Goal: Task Accomplishment & Management: Use online tool/utility

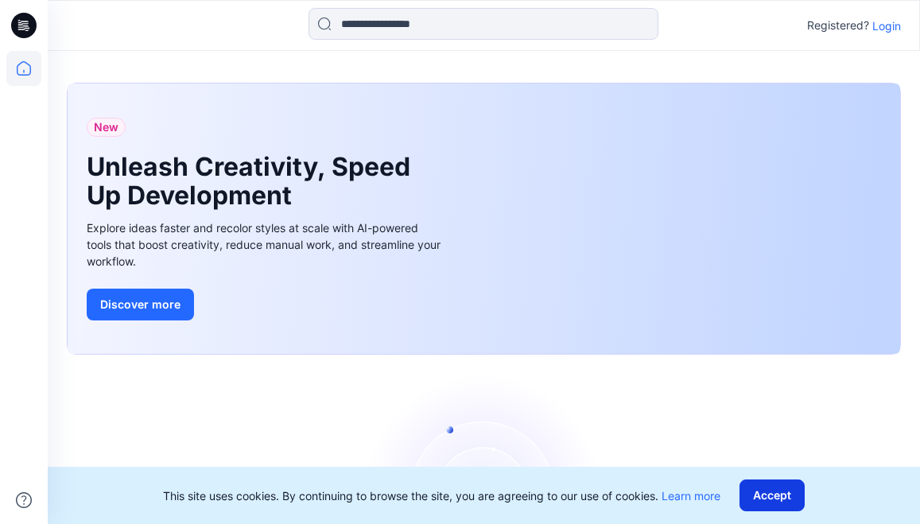
click at [776, 496] on button "Accept" at bounding box center [772, 496] width 65 height 32
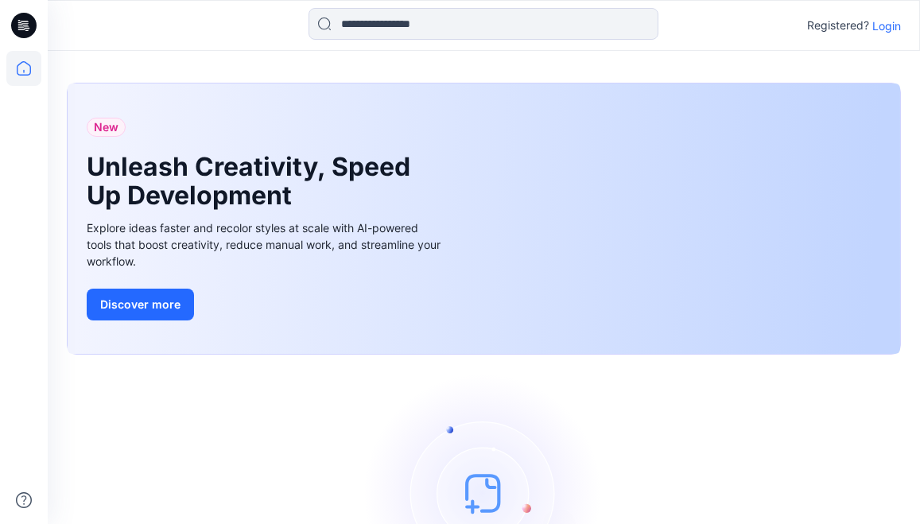
click at [893, 24] on p "Login" at bounding box center [887, 26] width 29 height 17
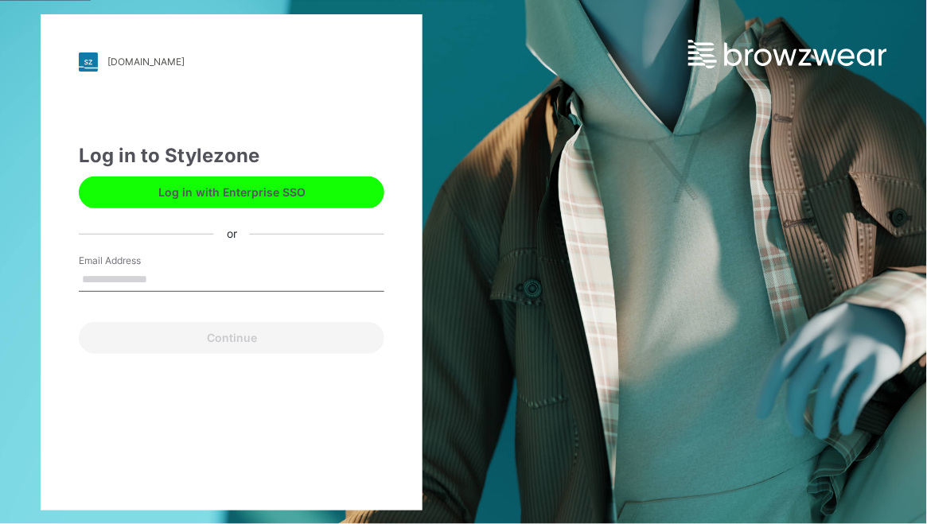
click at [102, 283] on input "Email Address" at bounding box center [231, 280] width 305 height 24
type input "**********"
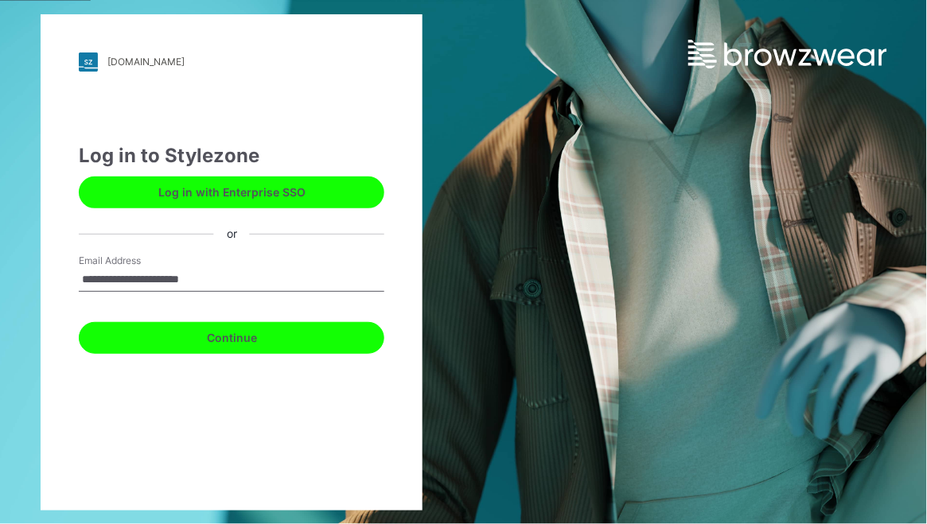
click at [207, 336] on button "Continue" at bounding box center [231, 338] width 305 height 32
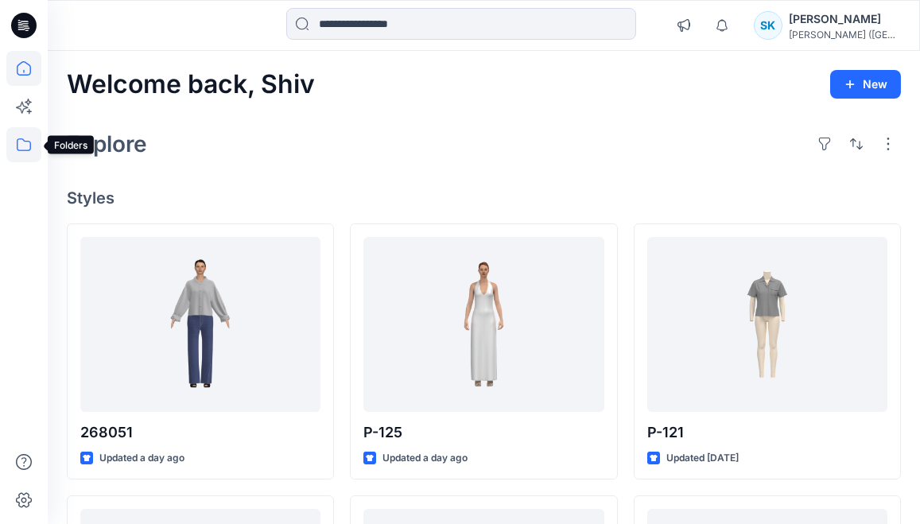
click at [30, 145] on icon at bounding box center [24, 144] width 14 height 13
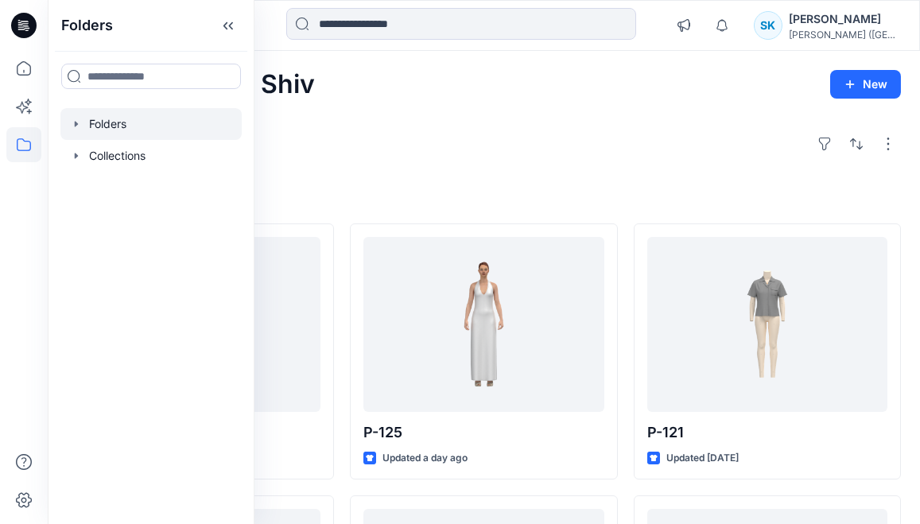
click at [103, 126] on div at bounding box center [150, 124] width 181 height 32
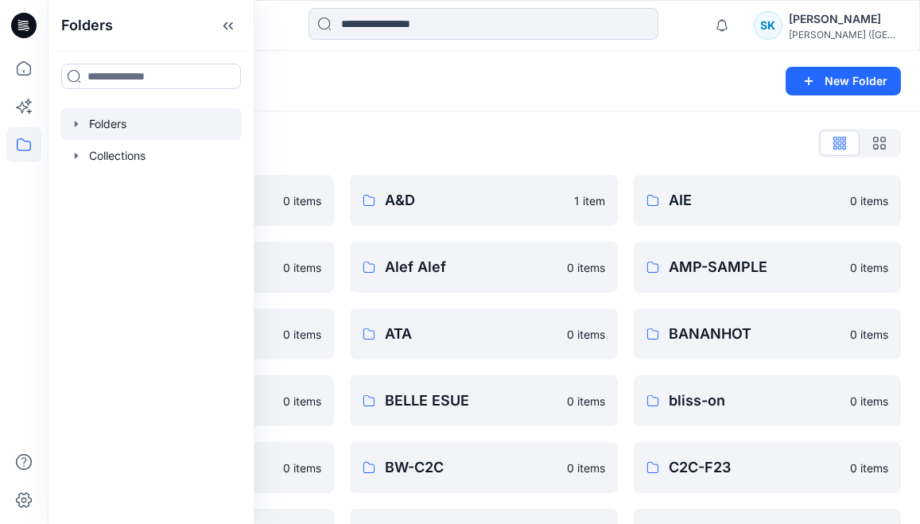
click at [348, 95] on div "Folders New Folder" at bounding box center [484, 81] width 873 height 60
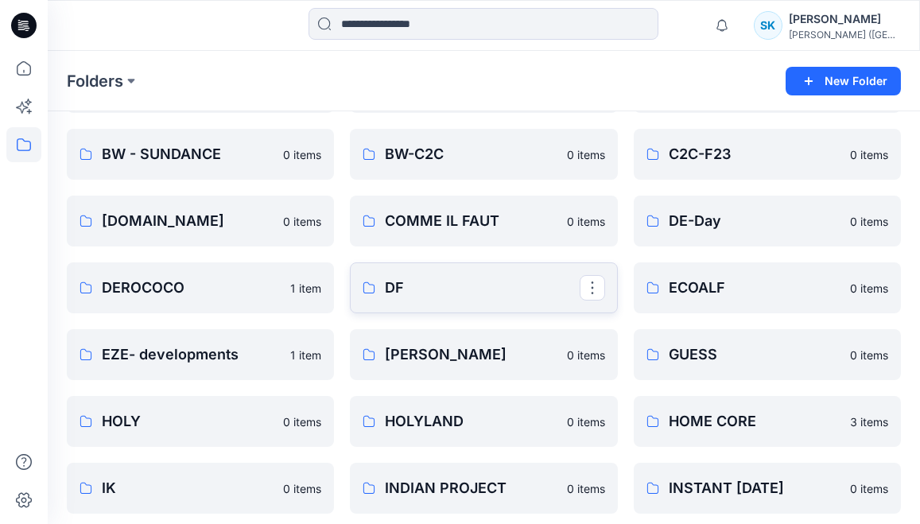
scroll to position [318, 0]
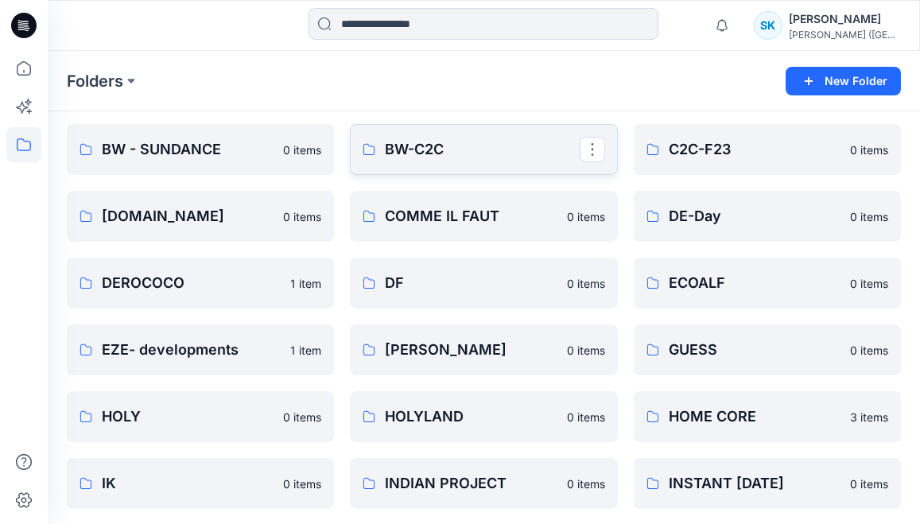
click at [436, 157] on p "BW-C2C" at bounding box center [482, 149] width 194 height 22
click at [701, 152] on p "C2C-F23" at bounding box center [766, 149] width 194 height 22
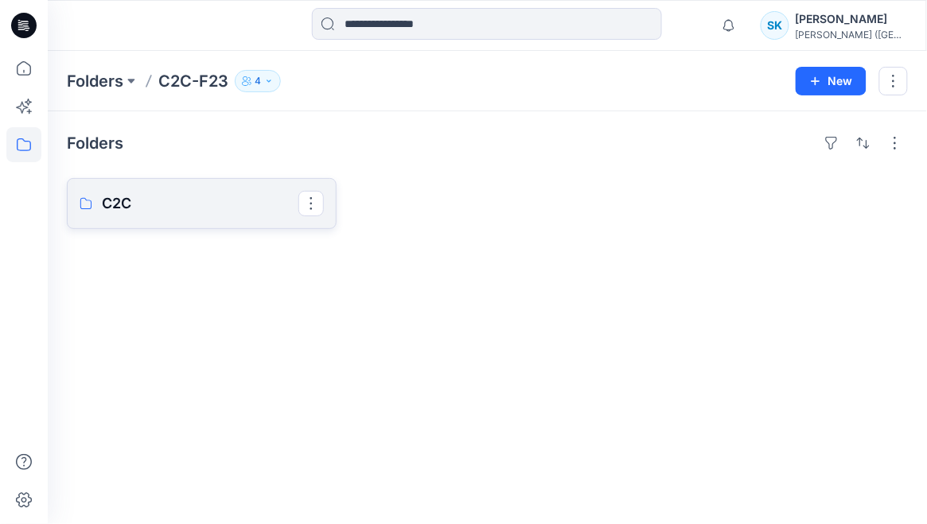
click at [220, 204] on p "C2C" at bounding box center [200, 204] width 196 height 22
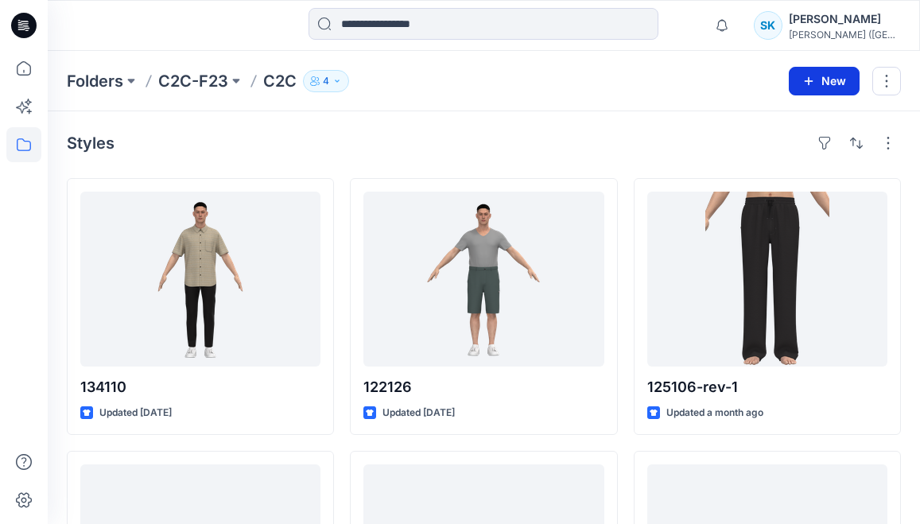
click at [834, 80] on button "New" at bounding box center [824, 81] width 71 height 29
click at [765, 121] on p "New Style" at bounding box center [775, 120] width 53 height 19
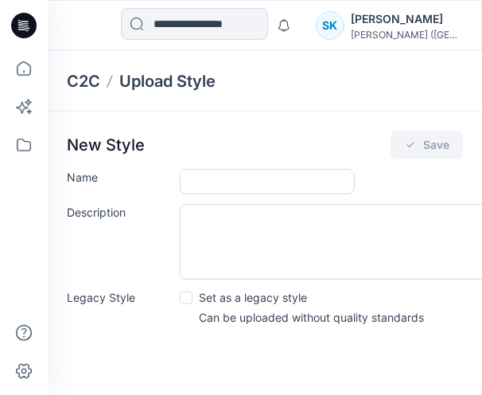
click at [193, 168] on div "New Style Save Name Description Legacy Style Set as a legacy style Can be uploa…" at bounding box center [265, 232] width 434 height 243
click at [205, 173] on input "Name" at bounding box center [267, 181] width 175 height 25
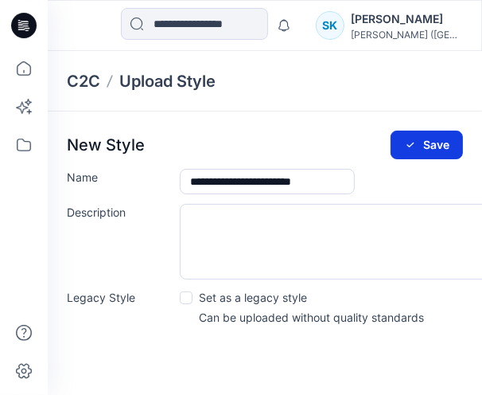
type input "**********"
click at [416, 144] on icon "submit" at bounding box center [410, 144] width 13 height 13
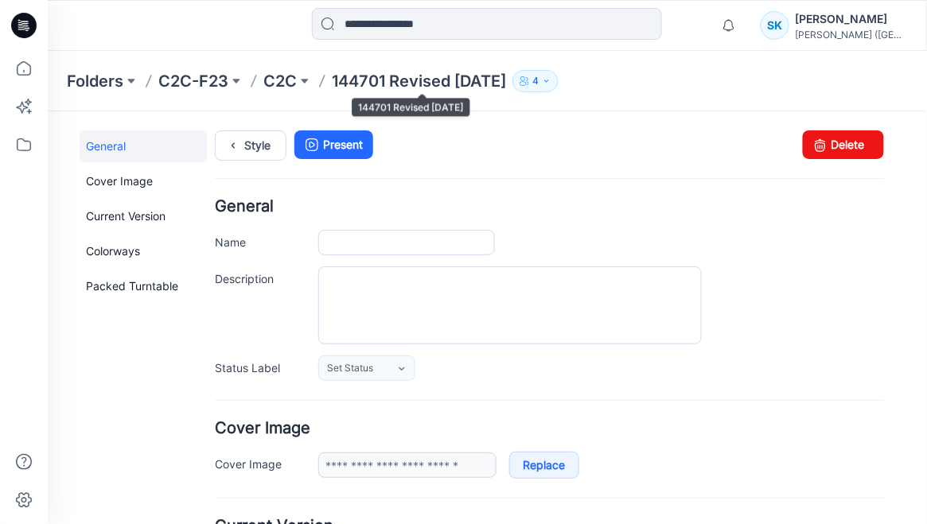
type input "**********"
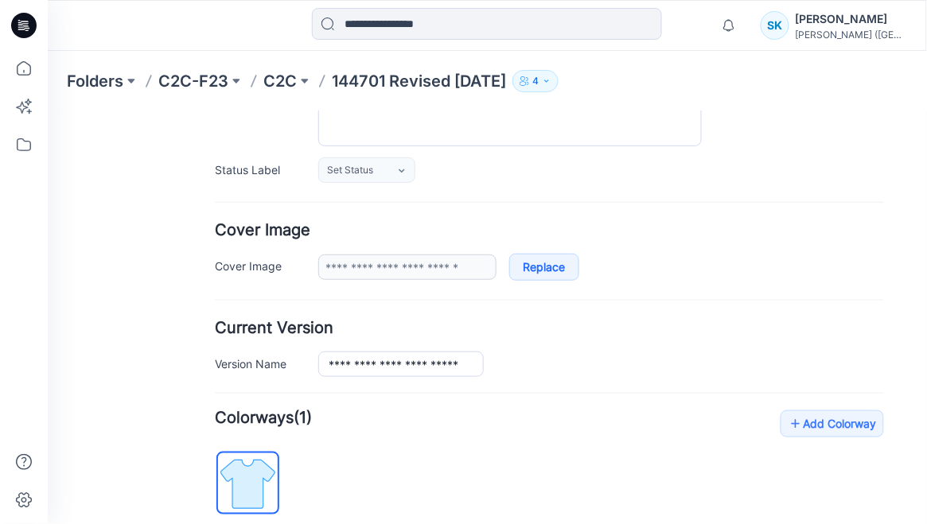
scroll to position [227, 0]
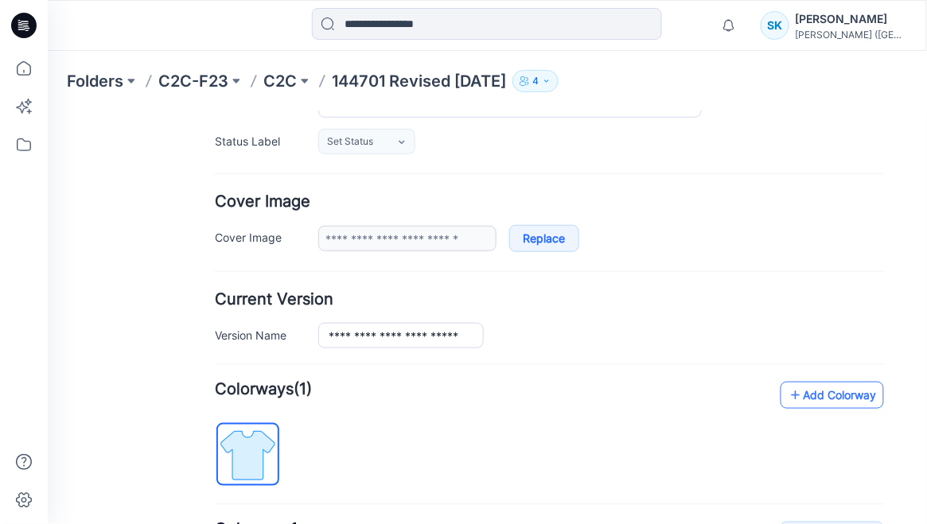
click at [820, 392] on link "Add Colorway" at bounding box center [831, 394] width 103 height 27
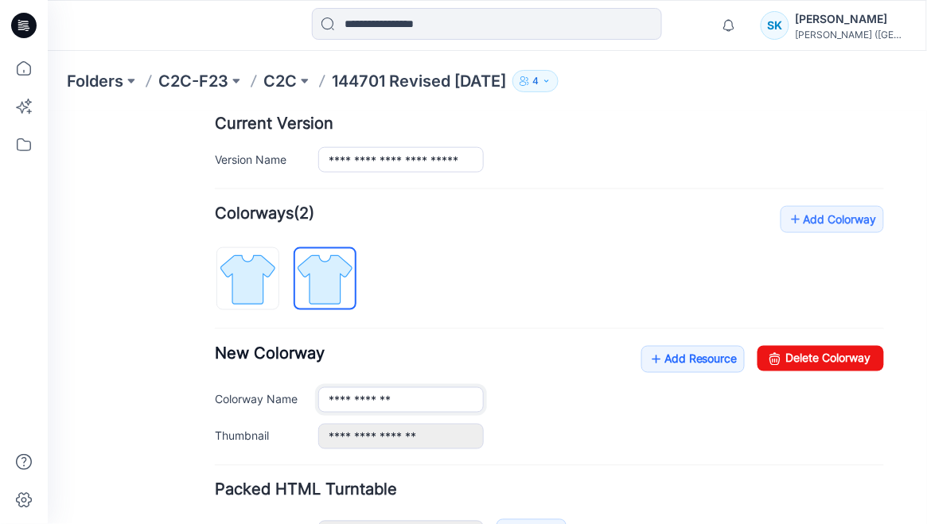
scroll to position [409, 0]
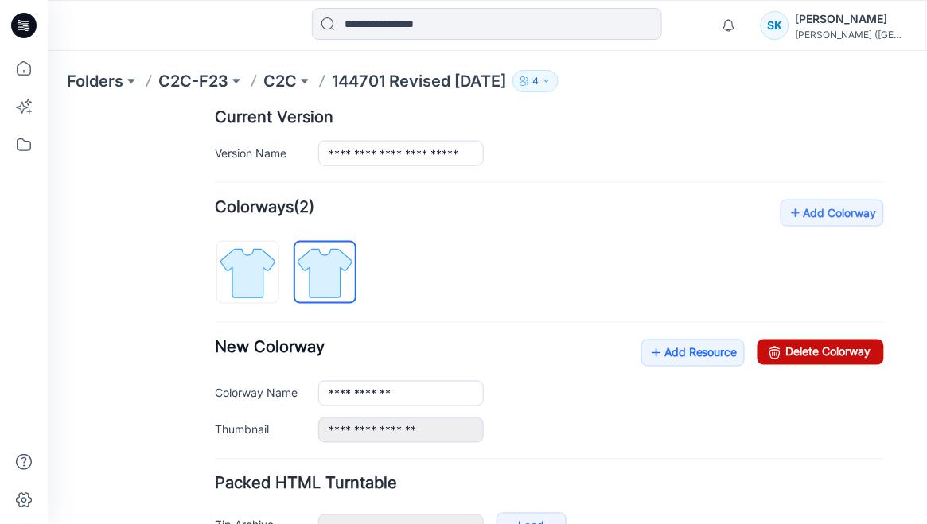
drag, startPoint x: 818, startPoint y: 350, endPoint x: 557, endPoint y: 150, distance: 329.0
click at [818, 350] on link "Delete Colorway" at bounding box center [820, 351] width 126 height 25
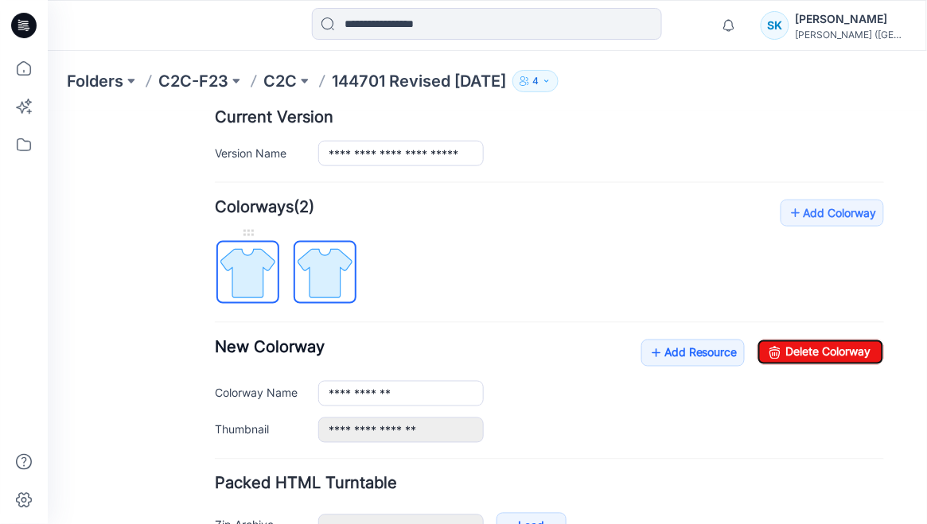
type input "**********"
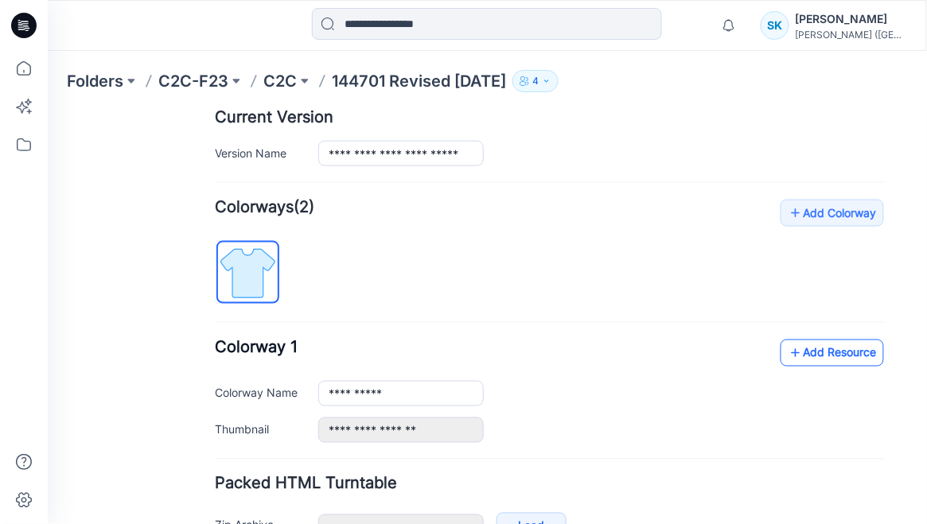
click at [839, 354] on link "Add Resource" at bounding box center [831, 352] width 103 height 27
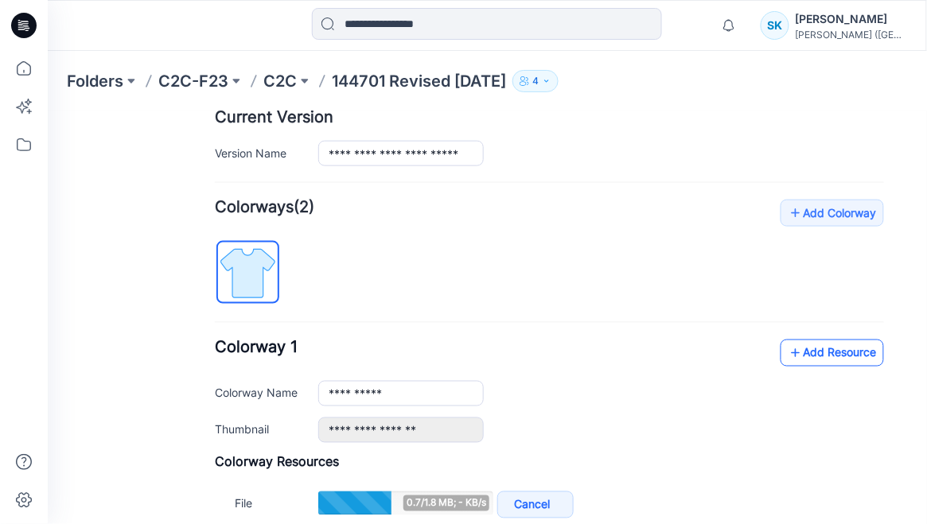
click at [797, 346] on link "Add Resource" at bounding box center [831, 352] width 103 height 27
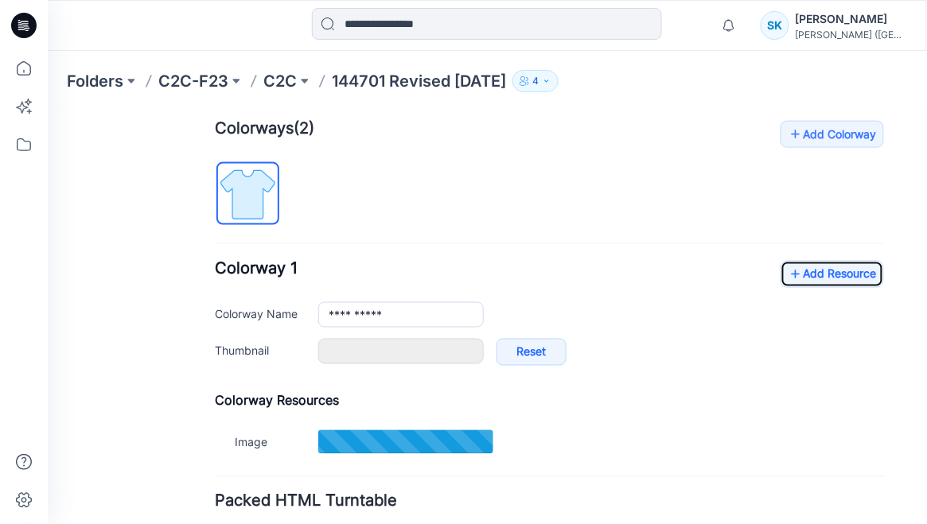
scroll to position [500, 0]
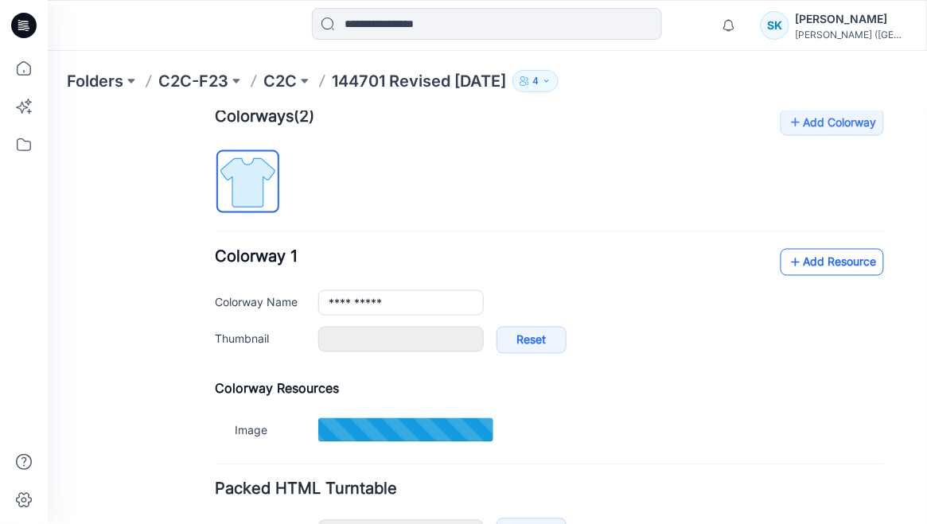
click at [795, 262] on icon at bounding box center [795, 261] width 16 height 25
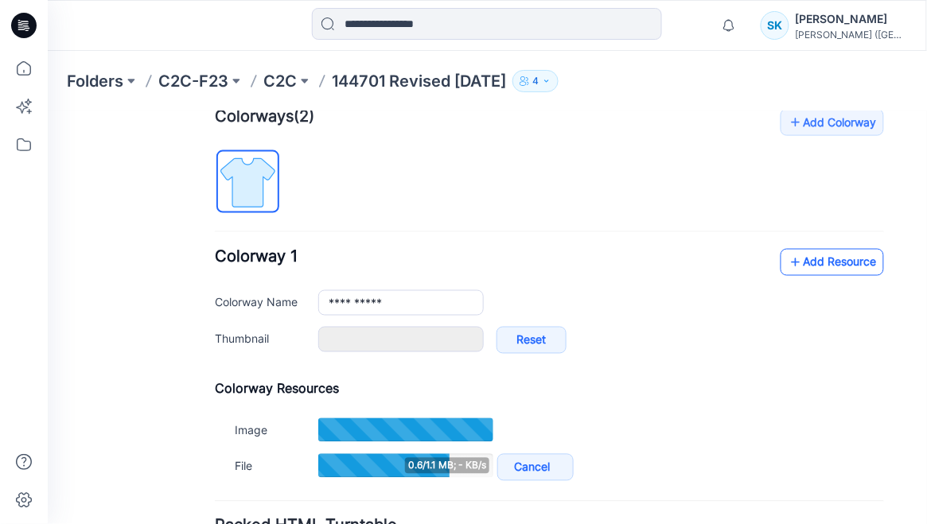
click at [796, 264] on link "Add Resource" at bounding box center [831, 261] width 103 height 27
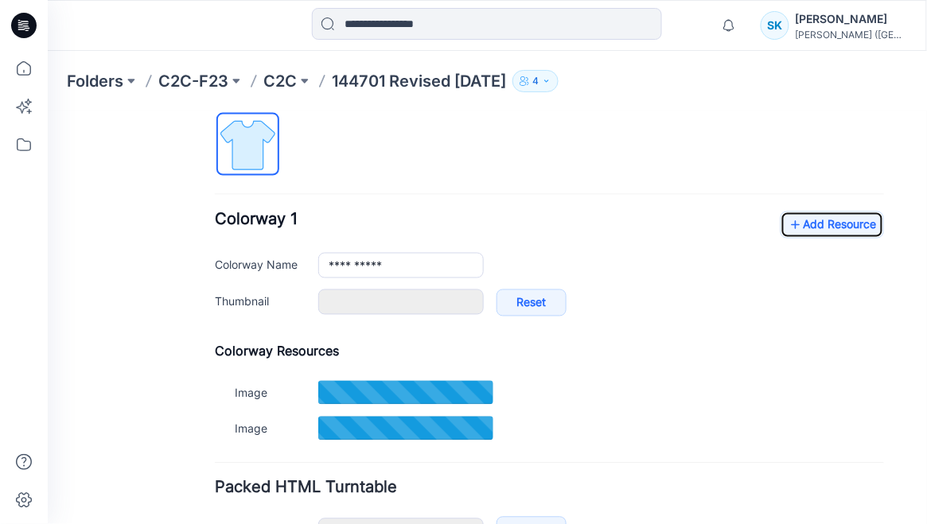
scroll to position [545, 0]
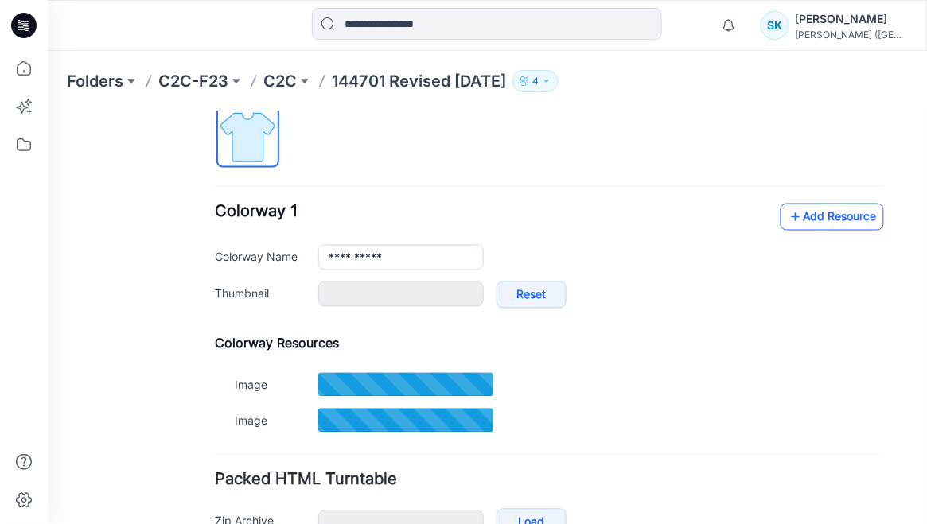
type input "**********"
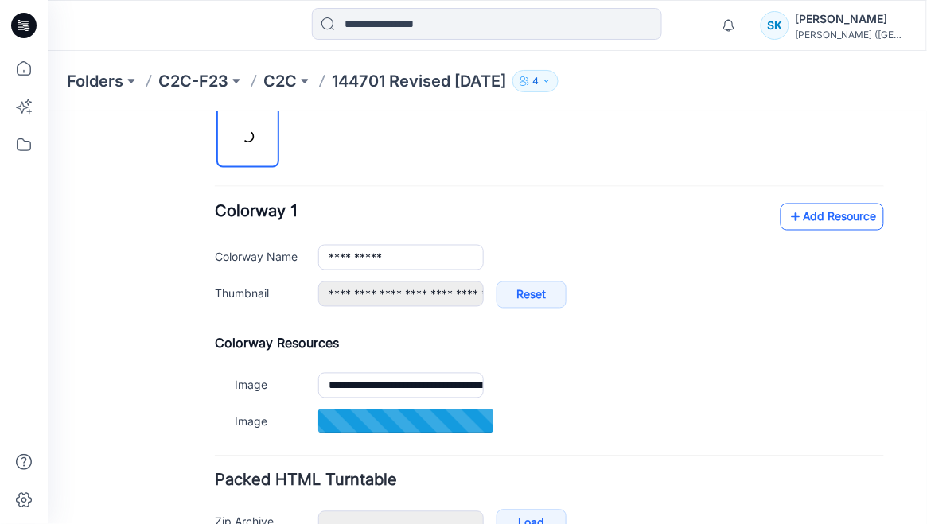
click at [814, 210] on link "Add Resource" at bounding box center [831, 216] width 103 height 27
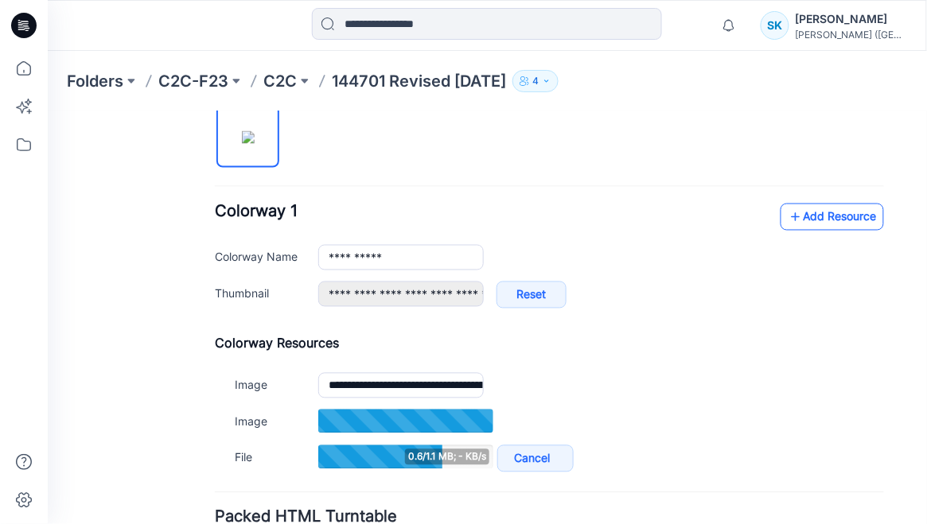
click at [803, 220] on link "Add Resource" at bounding box center [831, 216] width 103 height 27
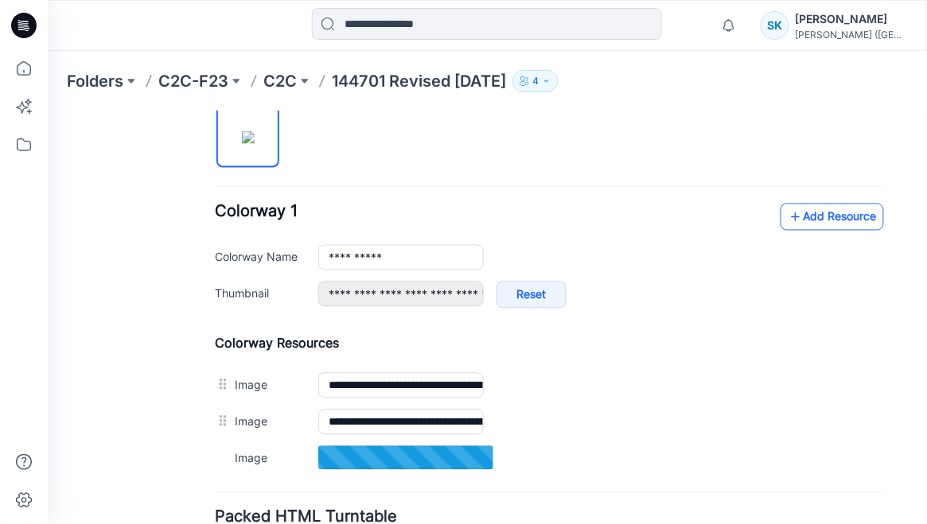
click at [807, 218] on link "Add Resource" at bounding box center [831, 216] width 103 height 27
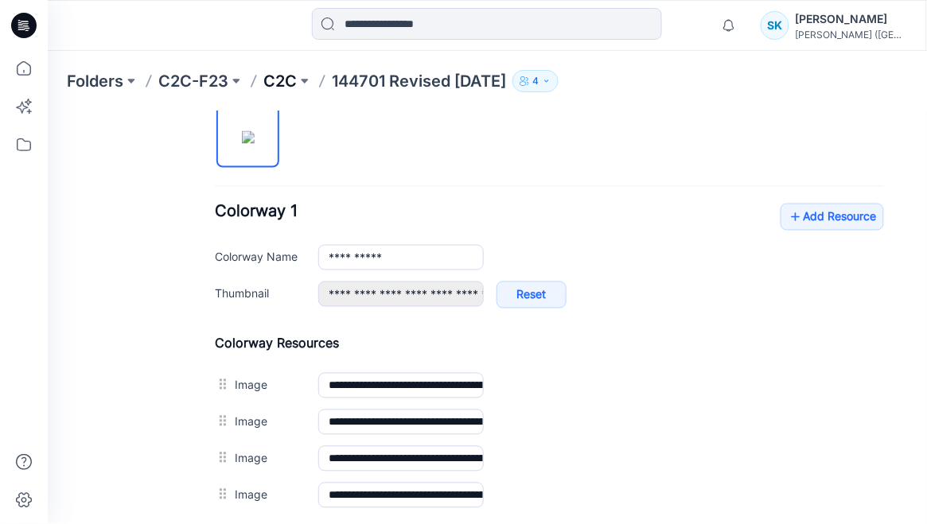
click at [277, 78] on p "C2C" at bounding box center [279, 81] width 33 height 22
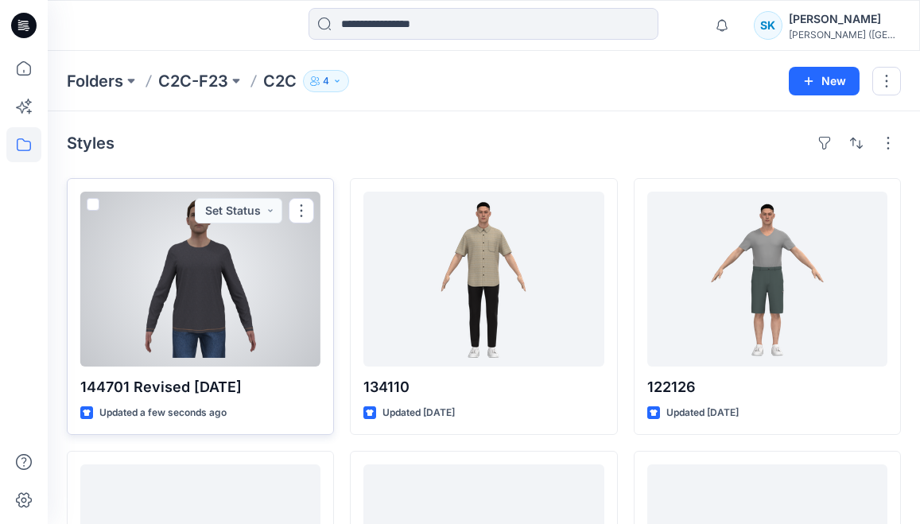
click at [188, 279] on div at bounding box center [200, 279] width 240 height 175
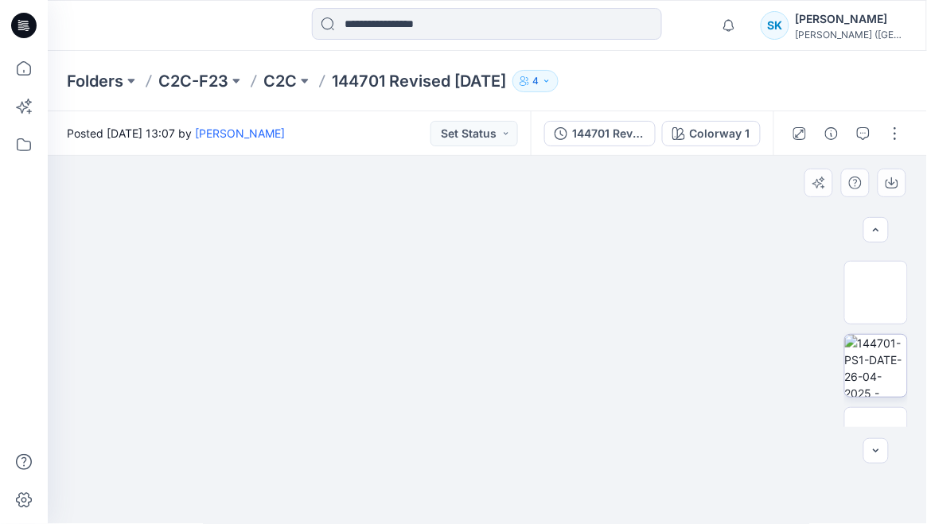
scroll to position [91, 0]
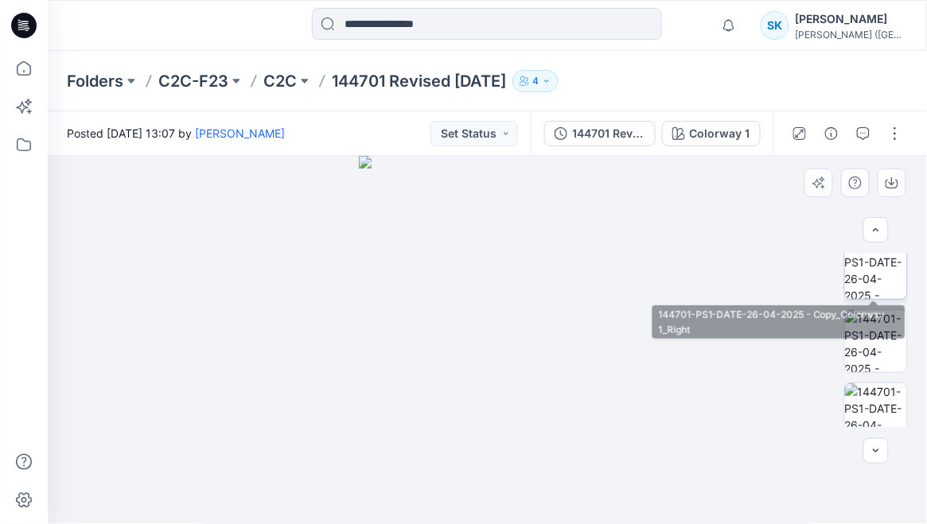
click at [877, 294] on img at bounding box center [876, 268] width 62 height 62
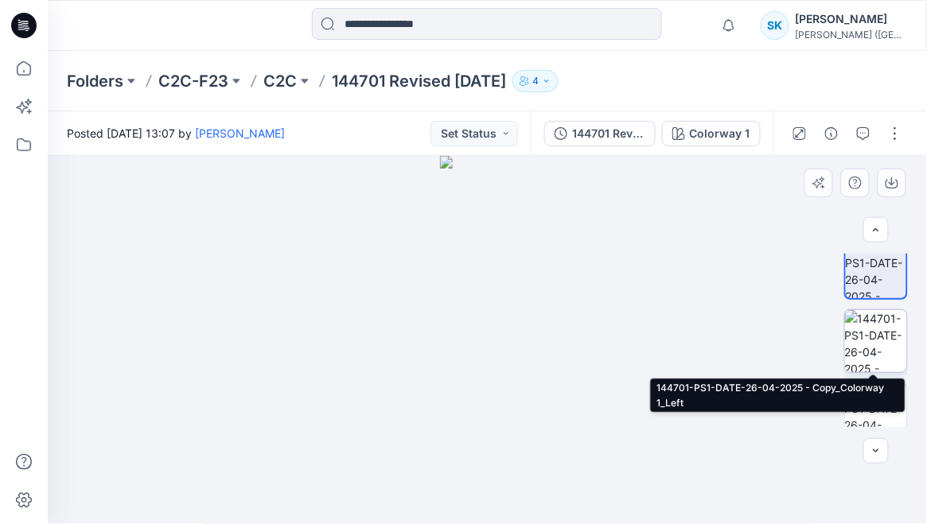
click at [881, 343] on img at bounding box center [876, 341] width 62 height 62
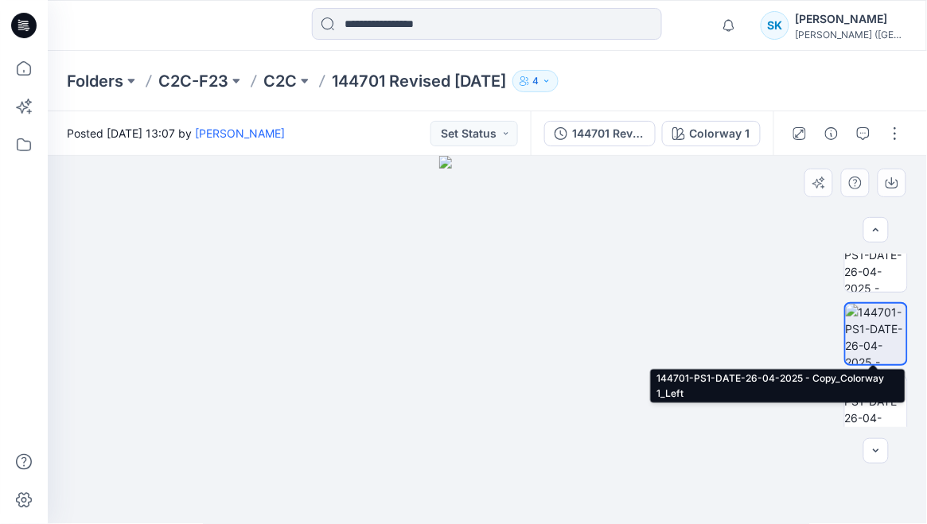
scroll to position [109, 0]
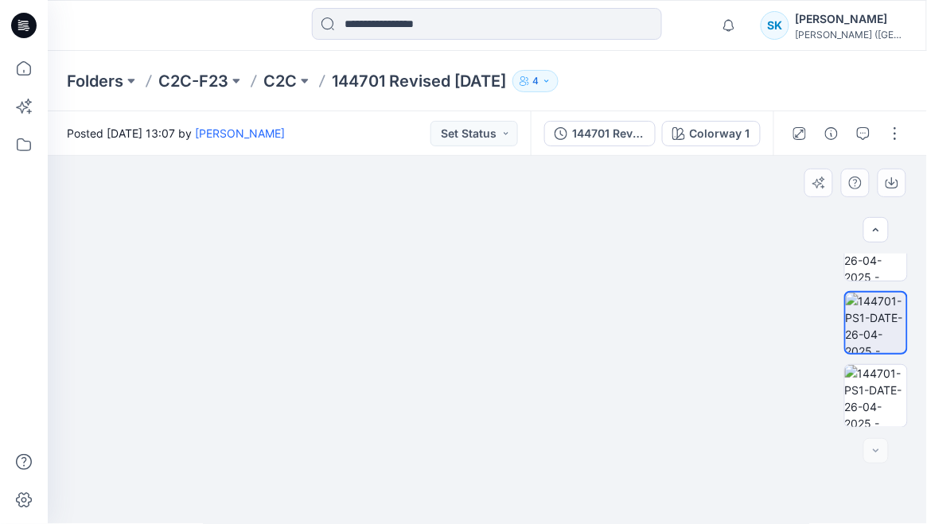
drag, startPoint x: 527, startPoint y: 395, endPoint x: 517, endPoint y: 167, distance: 227.7
drag, startPoint x: 524, startPoint y: 293, endPoint x: 512, endPoint y: 421, distance: 128.7
drag, startPoint x: 531, startPoint y: 360, endPoint x: 517, endPoint y: 422, distance: 62.7
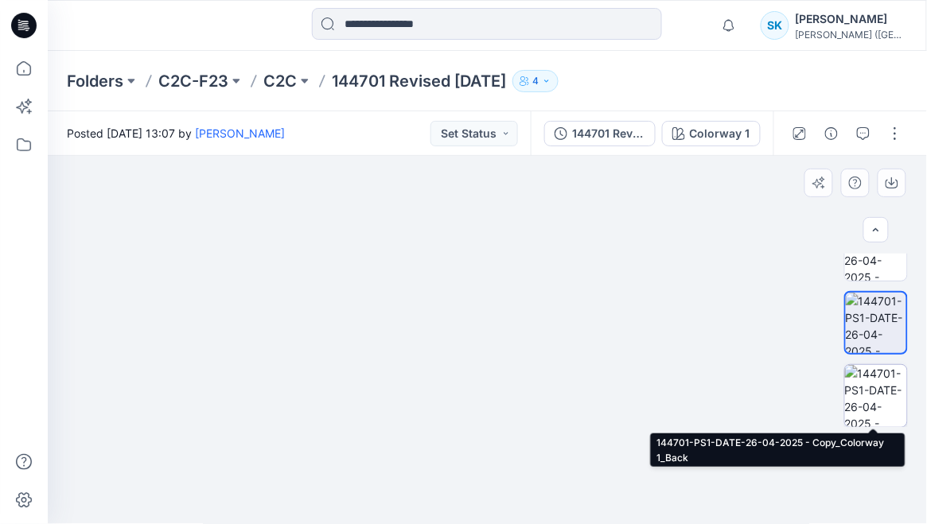
drag, startPoint x: 866, startPoint y: 390, endPoint x: 847, endPoint y: 388, distance: 18.4
click at [866, 390] on img at bounding box center [876, 396] width 62 height 62
